Goal: Information Seeking & Learning: Learn about a topic

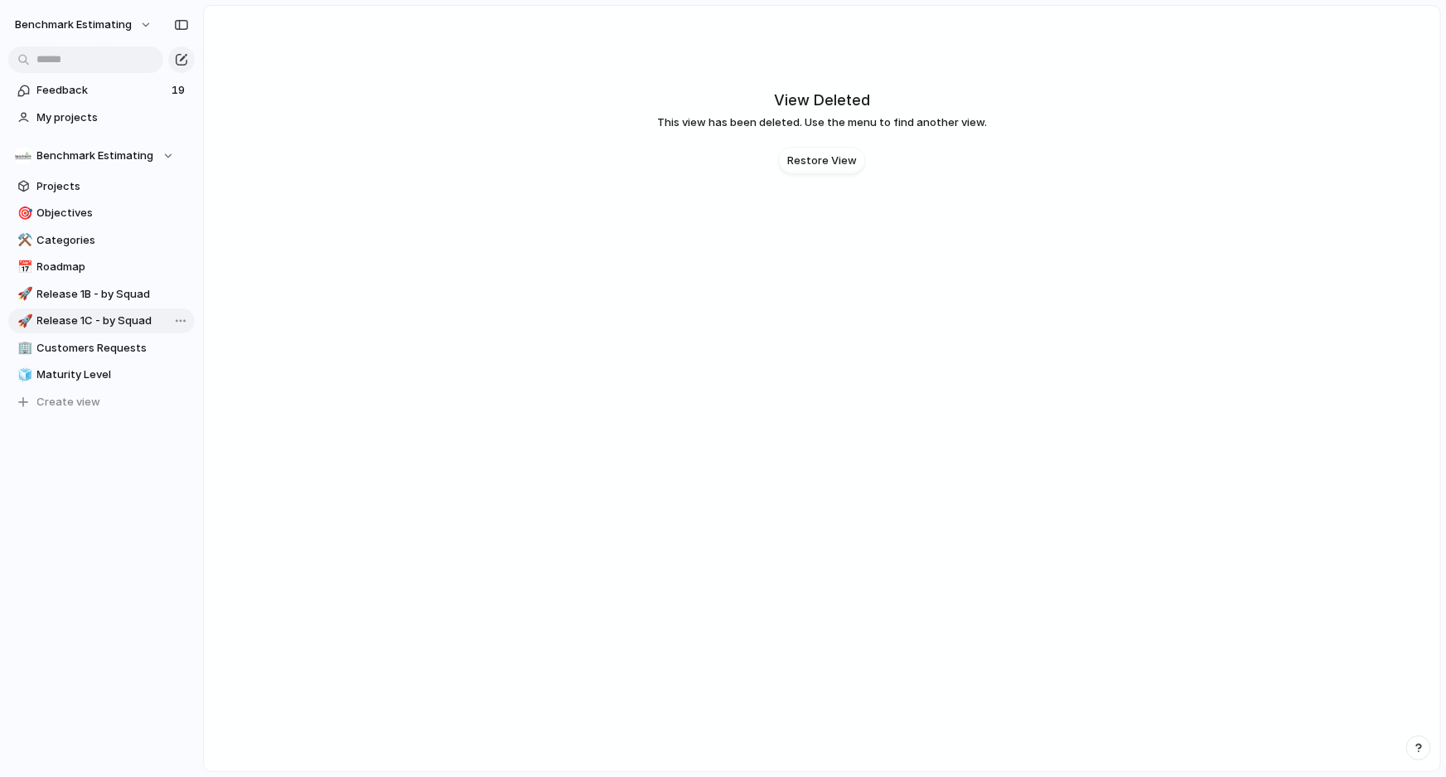
click at [103, 311] on link "🚀 Release 1C - by Squad" at bounding box center [101, 320] width 187 height 25
